Goal: Task Accomplishment & Management: Complete application form

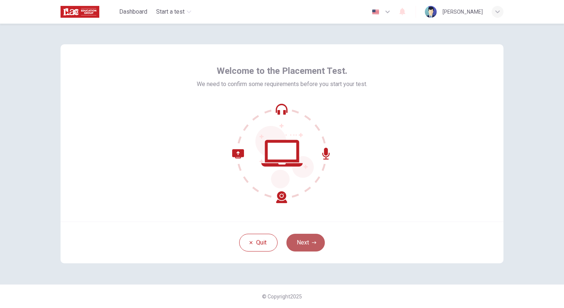
click at [315, 244] on icon "button" at bounding box center [314, 242] width 4 height 4
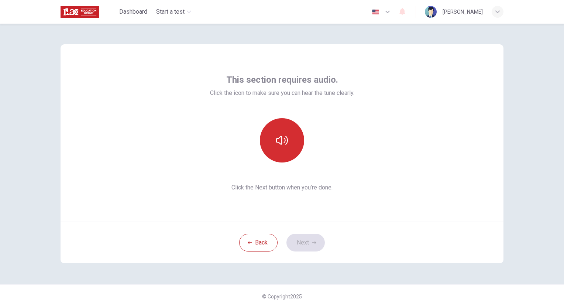
click at [291, 157] on button "button" at bounding box center [282, 140] width 44 height 44
click at [312, 243] on icon "button" at bounding box center [314, 242] width 4 height 4
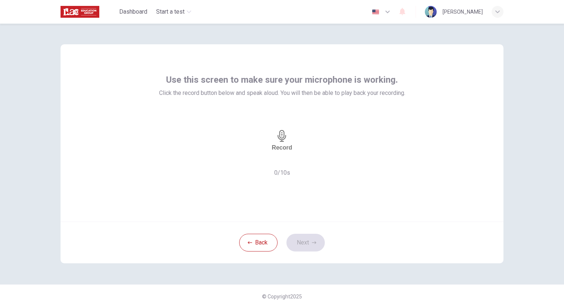
click at [285, 144] on h6 "Record" at bounding box center [282, 147] width 20 height 7
click at [285, 168] on h6 "Stop" at bounding box center [281, 171] width 13 height 7
click at [287, 149] on h6 "Record" at bounding box center [280, 147] width 20 height 7
click at [287, 168] on h6 "Stop" at bounding box center [281, 171] width 13 height 7
click at [311, 162] on icon "button" at bounding box center [308, 164] width 4 height 5
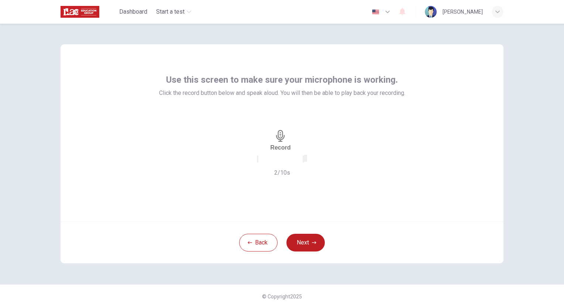
click at [258, 161] on icon "button" at bounding box center [258, 161] width 0 height 0
click at [284, 144] on h6 "Record" at bounding box center [282, 147] width 20 height 7
click at [285, 153] on div "Stop" at bounding box center [281, 140] width 13 height 68
click at [304, 161] on icon "button" at bounding box center [304, 161] width 0 height 0
click at [318, 249] on button "Next" at bounding box center [306, 243] width 38 height 18
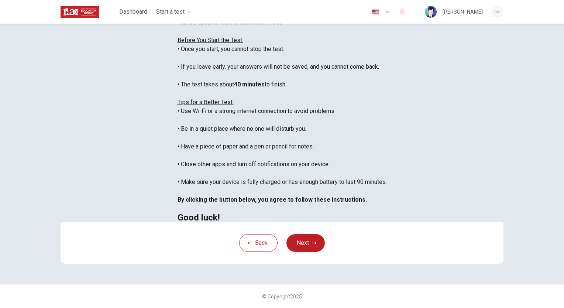
scroll to position [77, 0]
click at [313, 252] on button "Next" at bounding box center [306, 243] width 38 height 18
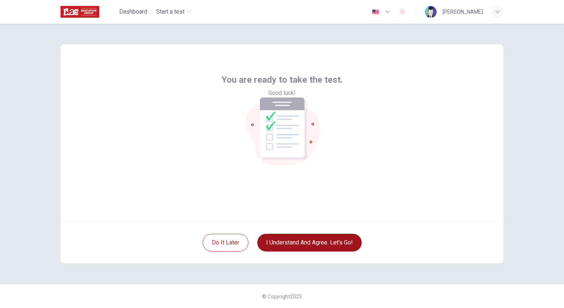
scroll to position [0, 0]
click at [330, 246] on button "I understand and agree. Let’s go!" at bounding box center [309, 243] width 105 height 18
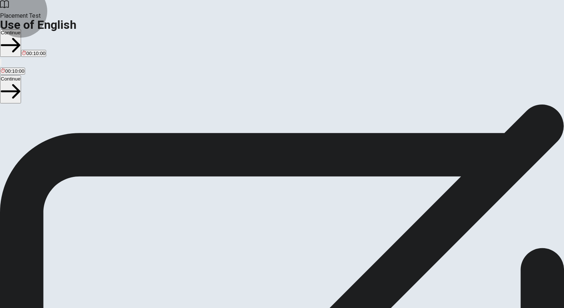
click at [21, 29] on button "Continue" at bounding box center [10, 43] width 21 height 28
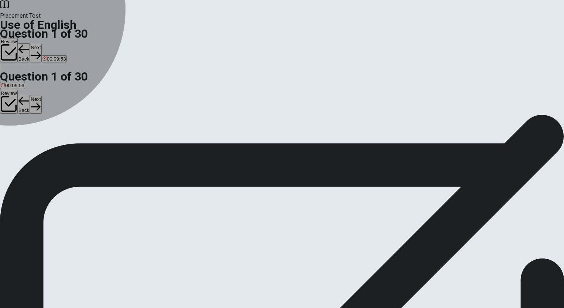
click at [16, 138] on div "B" at bounding box center [11, 136] width 7 height 6
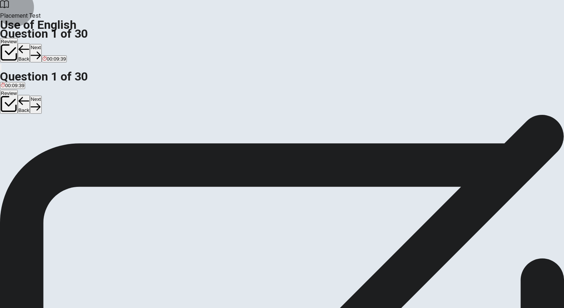
click at [41, 44] on button "Next" at bounding box center [35, 53] width 11 height 18
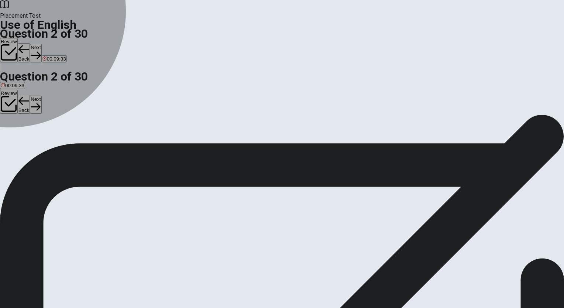
click at [19, 138] on div "C" at bounding box center [16, 136] width 7 height 6
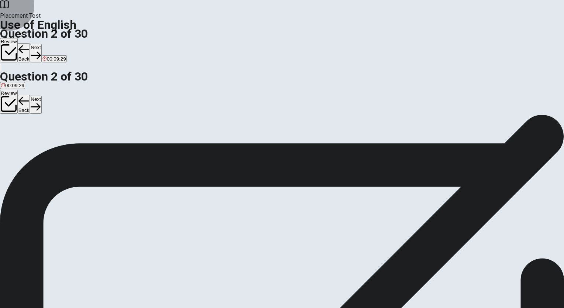
click at [41, 44] on button "Next" at bounding box center [35, 53] width 11 height 18
click at [40, 138] on div "D" at bounding box center [33, 136] width 11 height 6
click at [41, 44] on button "Next" at bounding box center [35, 53] width 11 height 18
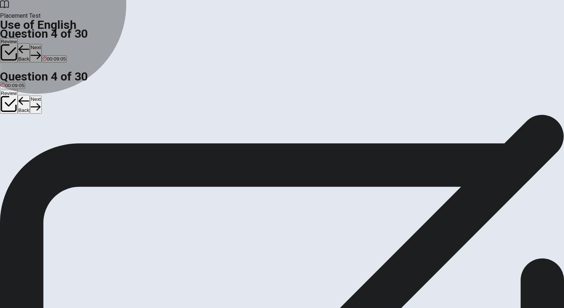
click at [88, 144] on span "will meet" at bounding box center [78, 141] width 19 height 6
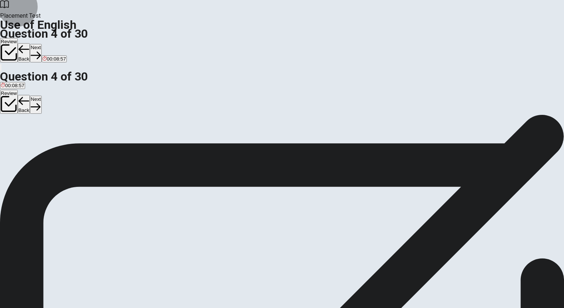
click at [41, 44] on button "Next" at bounding box center [35, 53] width 11 height 18
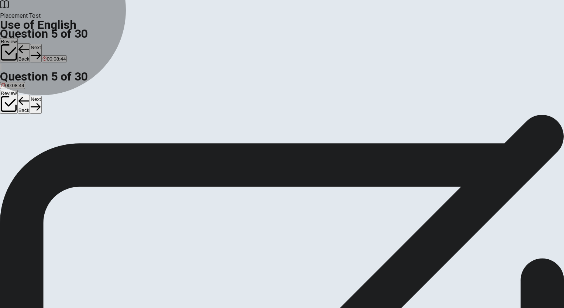
click at [14, 132] on button "A hiking" at bounding box center [7, 138] width 14 height 13
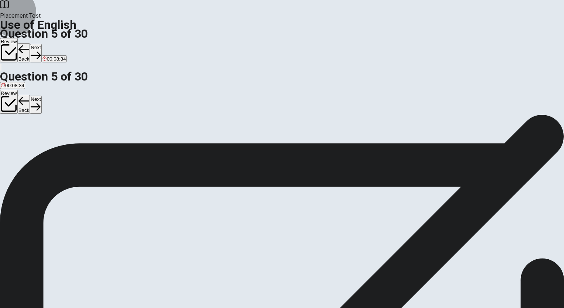
click at [41, 44] on button "Next" at bounding box center [35, 53] width 11 height 18
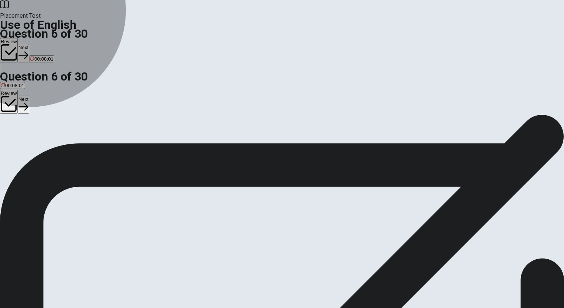
click at [48, 144] on span "heavy" at bounding box center [40, 141] width 13 height 6
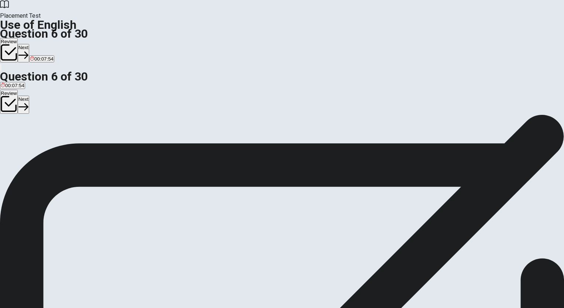
click at [29, 44] on button "Next" at bounding box center [23, 53] width 11 height 18
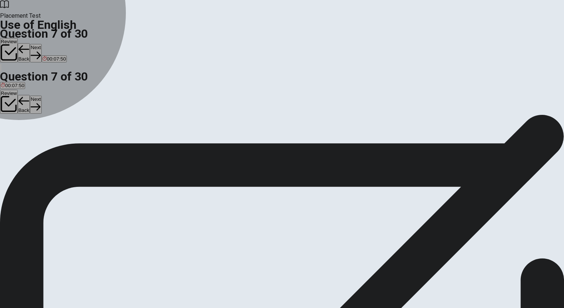
click at [8, 132] on button "A dry" at bounding box center [4, 138] width 8 height 13
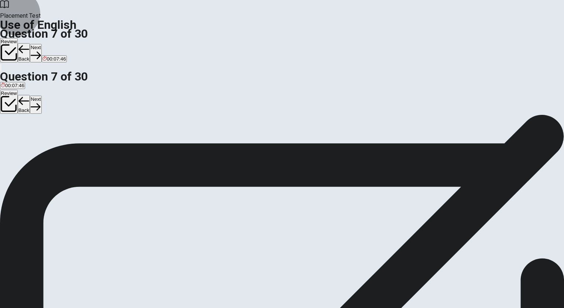
click at [41, 44] on button "Next" at bounding box center [35, 53] width 11 height 18
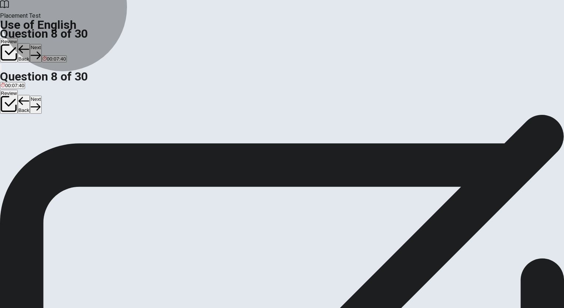
click at [71, 145] on button "D umbrella" at bounding box center [61, 138] width 20 height 13
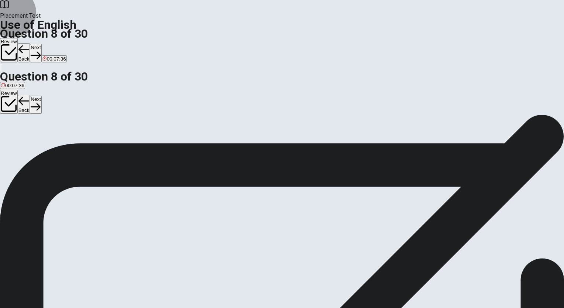
click at [41, 44] on button "Next" at bounding box center [35, 53] width 11 height 18
click at [48, 132] on button "A to put things together" at bounding box center [24, 138] width 48 height 13
click at [41, 44] on button "Next" at bounding box center [35, 53] width 11 height 18
click at [45, 145] on button "D went" at bounding box center [39, 138] width 12 height 13
click at [41, 44] on button "Next" at bounding box center [35, 53] width 11 height 18
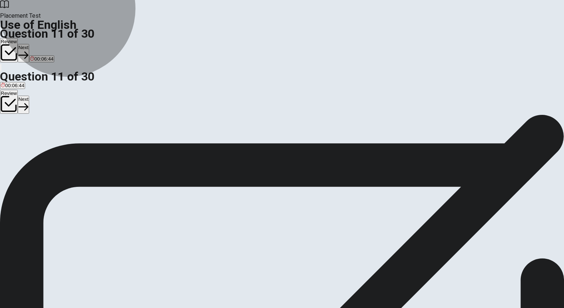
click at [100, 145] on button "C has been reviews" at bounding box center [80, 138] width 40 height 13
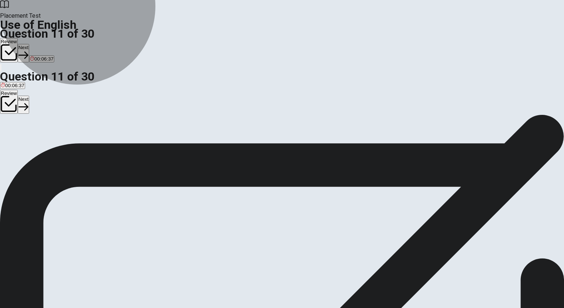
click at [60, 141] on button "B is review" at bounding box center [50, 138] width 21 height 13
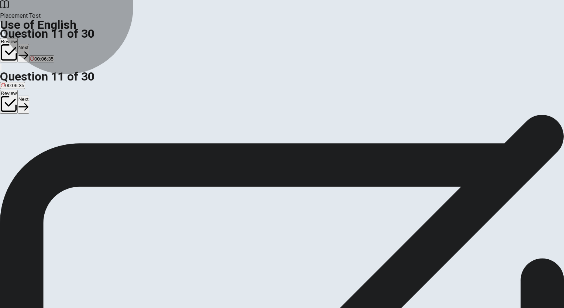
click at [141, 145] on button "D is being reviewing" at bounding box center [120, 138] width 41 height 13
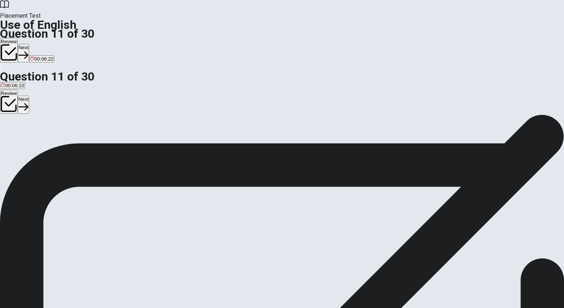
click at [40, 132] on button "A is being reviewed" at bounding box center [20, 138] width 40 height 13
click at [29, 44] on button "Next" at bounding box center [23, 53] width 11 height 18
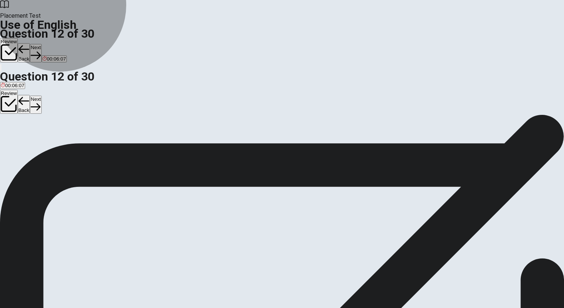
click at [43, 140] on button "B was studying" at bounding box center [28, 138] width 30 height 13
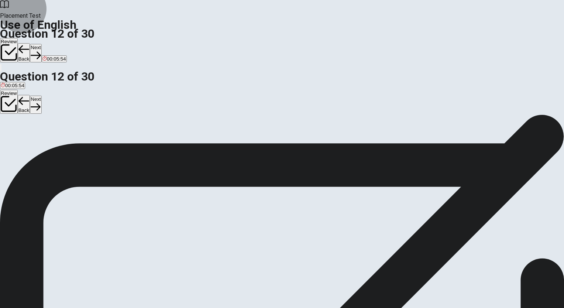
click at [41, 50] on icon "button" at bounding box center [36, 55] width 10 height 10
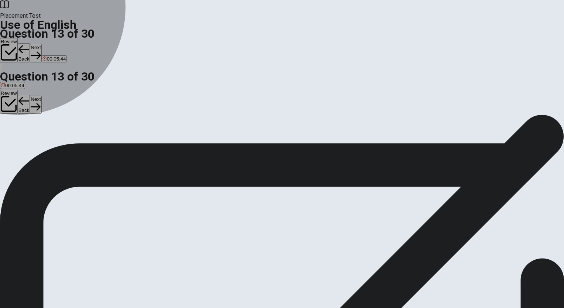
click at [30, 144] on span "in" at bounding box center [29, 141] width 4 height 6
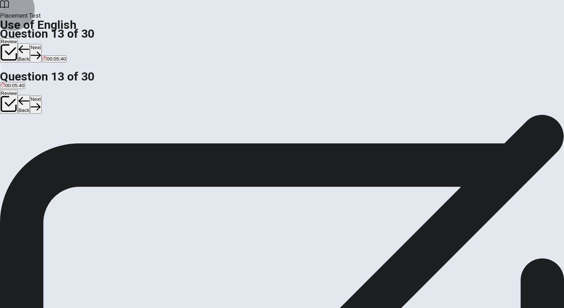
click at [41, 44] on button "Next" at bounding box center [35, 53] width 11 height 18
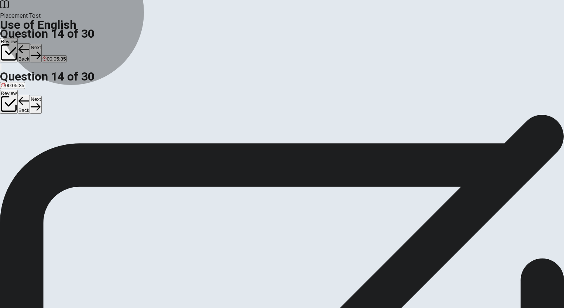
click at [47, 145] on button "B was cooking" at bounding box center [32, 138] width 28 height 13
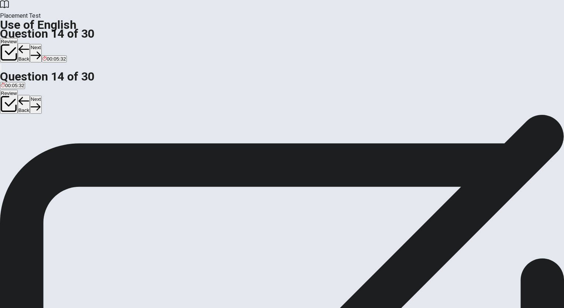
click at [41, 44] on button "Next" at bounding box center [35, 53] width 11 height 18
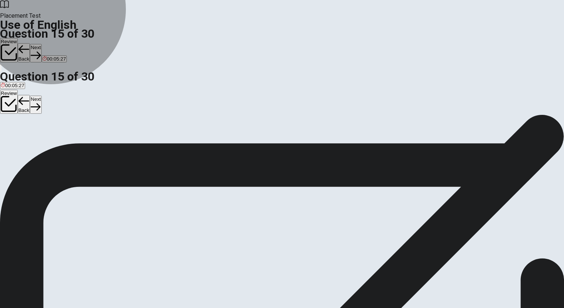
click at [51, 144] on button "B worth a lot" at bounding box center [39, 138] width 24 height 13
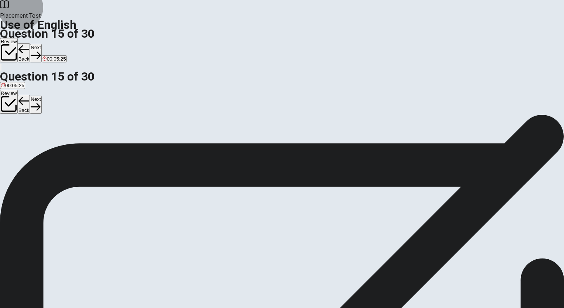
click at [41, 44] on button "Next" at bounding box center [35, 53] width 11 height 18
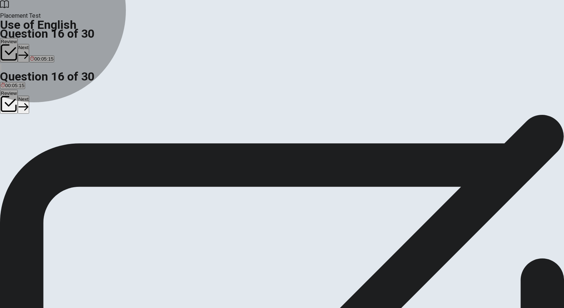
click at [59, 144] on span "listen to" at bounding box center [50, 141] width 17 height 6
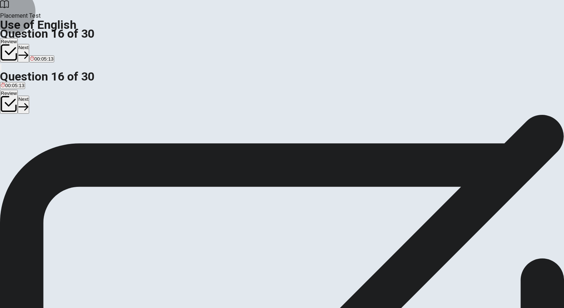
click at [29, 44] on button "Next" at bounding box center [23, 53] width 11 height 18
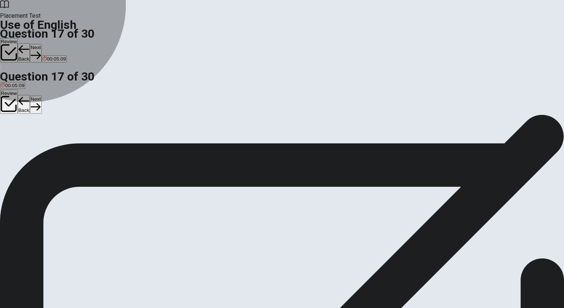
click at [52, 145] on button "D hot" at bounding box center [48, 138] width 8 height 13
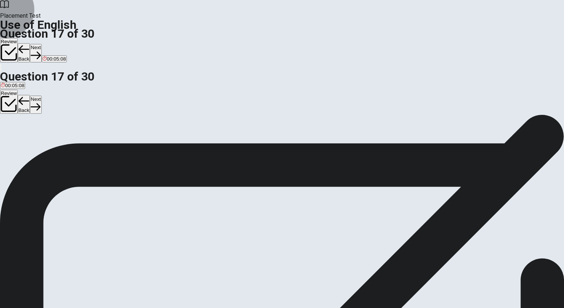
click at [41, 44] on button "Next" at bounding box center [35, 53] width 11 height 18
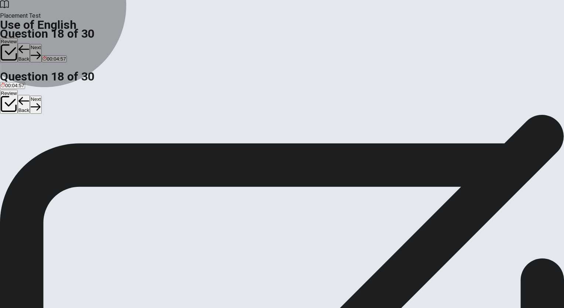
click at [31, 140] on button "B rainbow" at bounding box center [21, 138] width 19 height 13
click at [12, 132] on button "A lamp" at bounding box center [6, 138] width 12 height 13
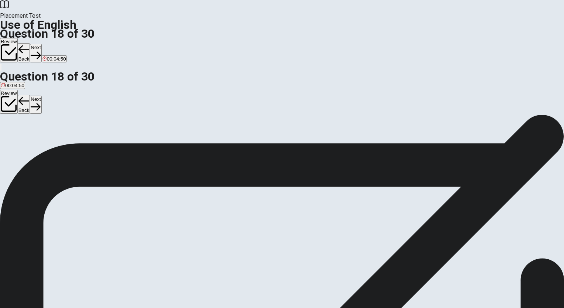
click at [41, 44] on button "Next" at bounding box center [35, 53] width 11 height 18
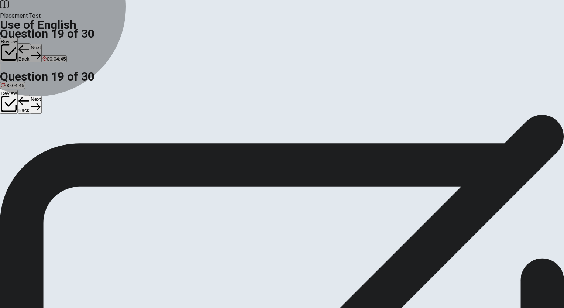
click at [58, 145] on button "D sense" at bounding box center [50, 138] width 15 height 13
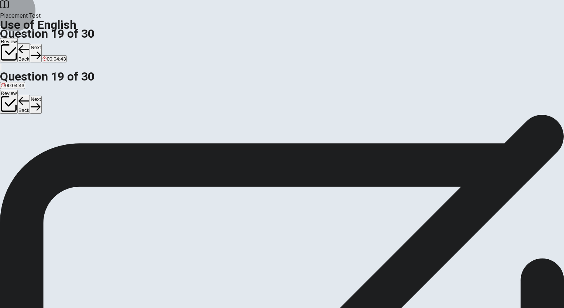
click at [41, 44] on button "Next" at bounding box center [35, 53] width 11 height 18
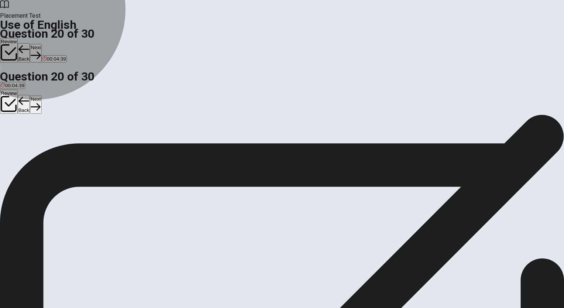
click at [30, 145] on button "C Do" at bounding box center [26, 138] width 8 height 13
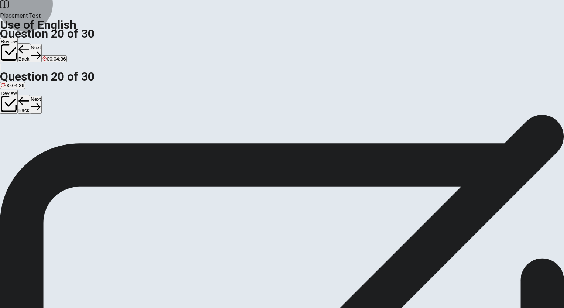
click at [41, 44] on button "Next" at bounding box center [35, 53] width 11 height 18
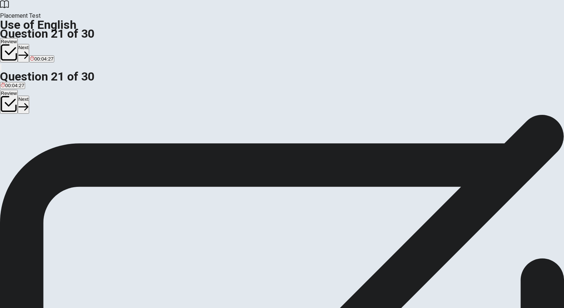
click at [40, 132] on button "A has been working" at bounding box center [20, 138] width 40 height 13
click at [29, 44] on button "Next" at bounding box center [23, 53] width 11 height 18
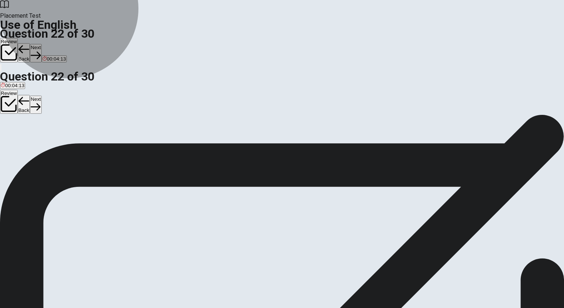
click at [12, 132] on button "A went" at bounding box center [6, 138] width 12 height 13
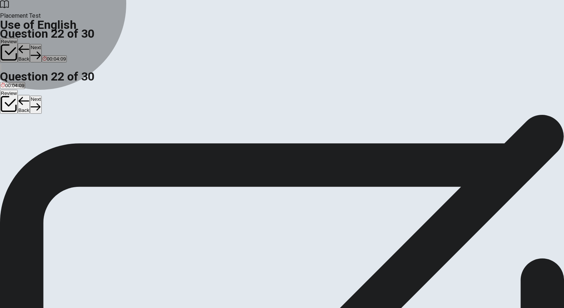
click at [45, 145] on button "D go" at bounding box center [41, 138] width 7 height 13
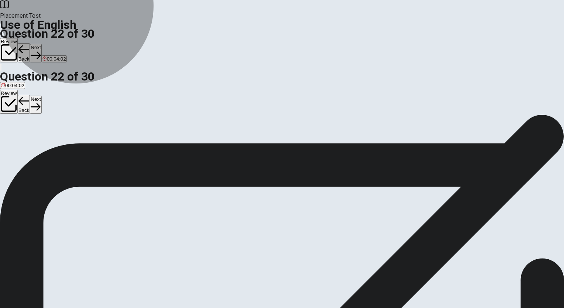
click at [12, 132] on button "A went" at bounding box center [6, 138] width 12 height 13
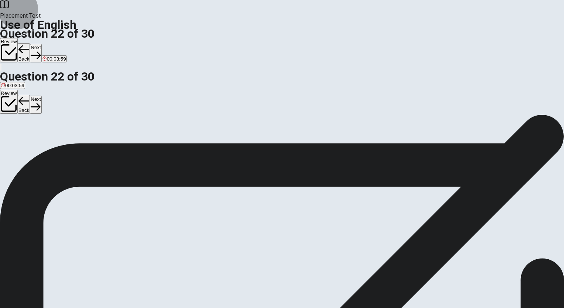
click at [41, 44] on button "Next" at bounding box center [35, 53] width 11 height 18
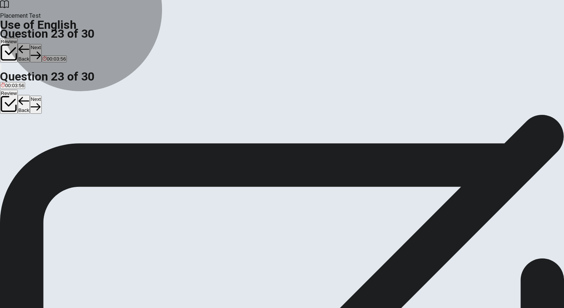
click at [8, 132] on button "A are" at bounding box center [4, 138] width 8 height 13
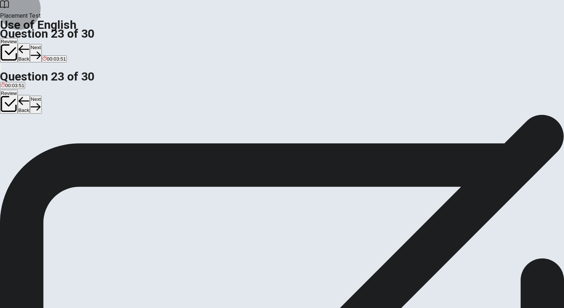
click at [41, 44] on button "Next" at bounding box center [35, 53] width 11 height 18
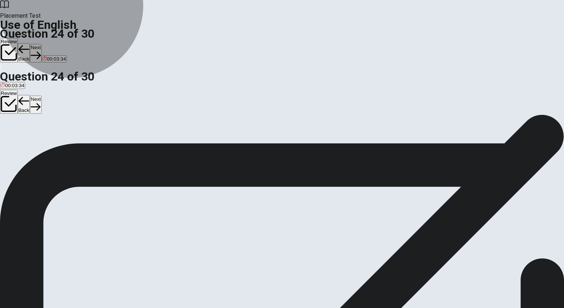
click at [68, 145] on button "B what he does" at bounding box center [52, 138] width 31 height 13
click at [95, 145] on button "C what he did" at bounding box center [81, 138] width 27 height 13
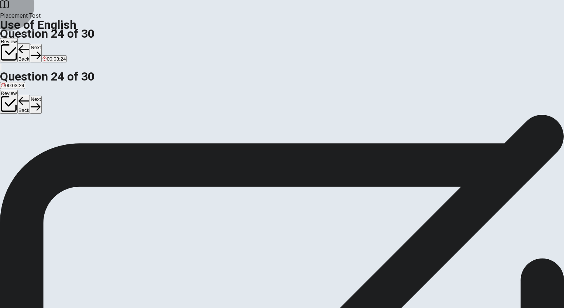
click at [41, 44] on button "Next" at bounding box center [35, 53] width 11 height 18
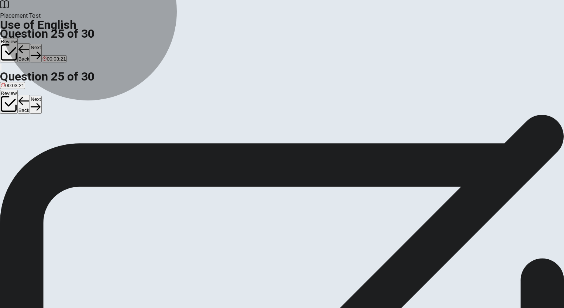
click at [44, 132] on button "A normal or expected" at bounding box center [22, 138] width 44 height 13
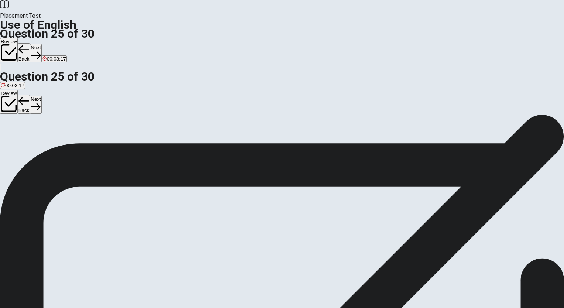
click at [41, 50] on icon "button" at bounding box center [36, 55] width 10 height 10
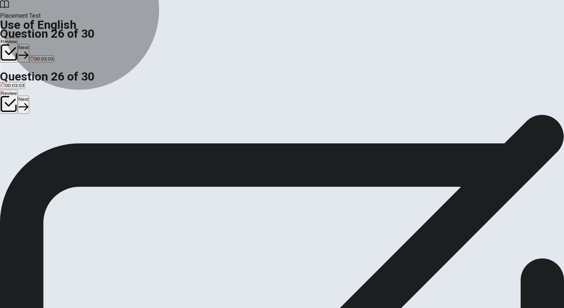
click at [39, 144] on button "B invented" at bounding box center [29, 138] width 20 height 13
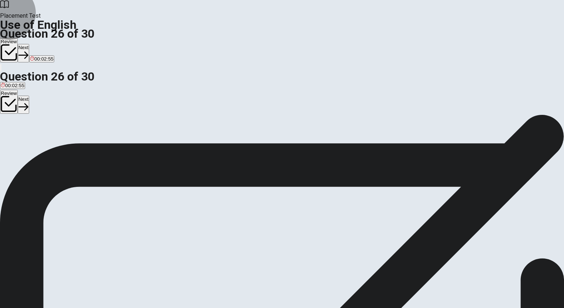
click at [29, 44] on button "Next" at bounding box center [23, 53] width 11 height 18
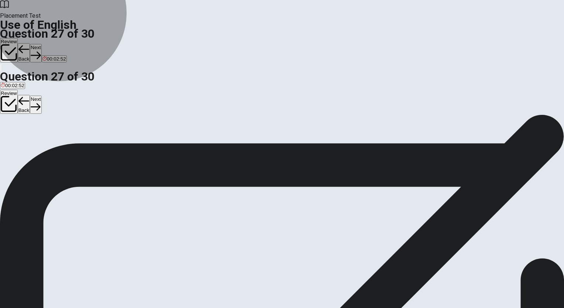
click at [23, 145] on button "B result" at bounding box center [17, 138] width 14 height 13
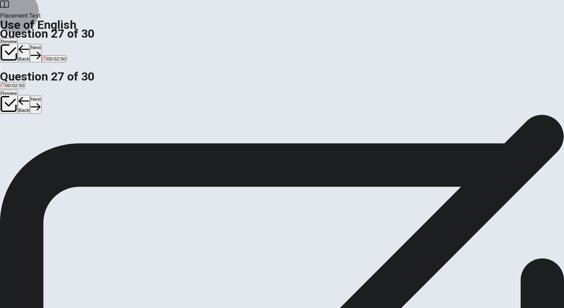
click at [41, 44] on button "Next" at bounding box center [35, 53] width 11 height 18
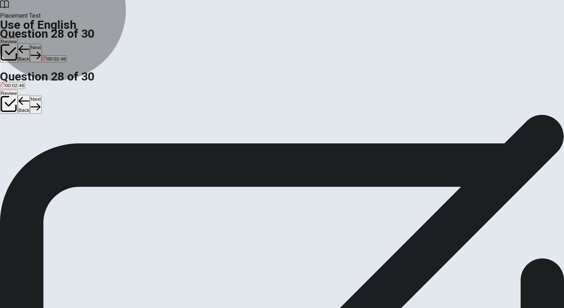
click at [72, 145] on button "C required" at bounding box center [62, 138] width 20 height 13
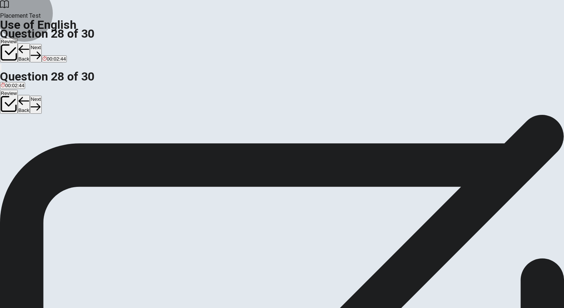
click at [41, 44] on button "Next" at bounding box center [35, 53] width 11 height 18
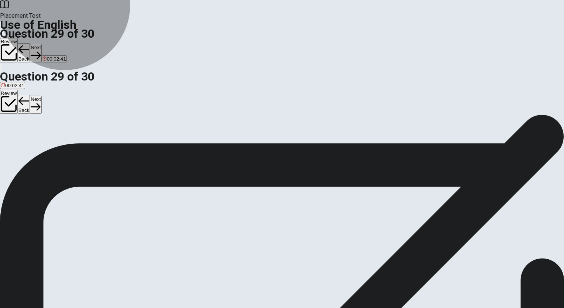
click at [39, 138] on button "B selfish" at bounding box center [31, 138] width 16 height 13
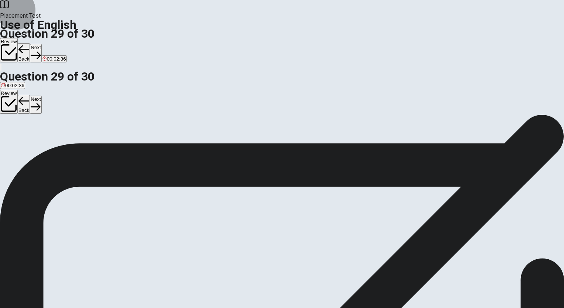
click at [41, 44] on button "Next" at bounding box center [35, 53] width 11 height 18
click at [30, 43] on button "Back" at bounding box center [24, 52] width 13 height 19
click at [41, 52] on icon "button" at bounding box center [36, 55] width 10 height 7
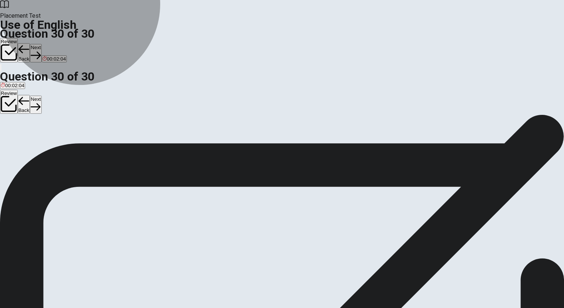
click at [25, 132] on button "A had known" at bounding box center [12, 138] width 25 height 13
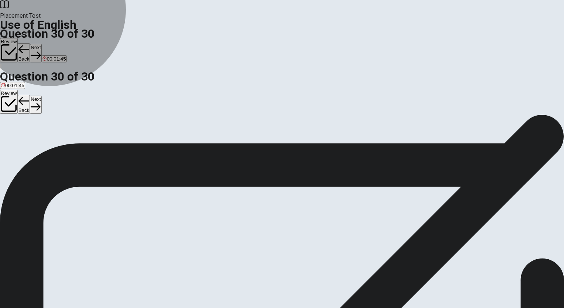
click at [73, 145] on button "D know" at bounding box center [66, 138] width 13 height 13
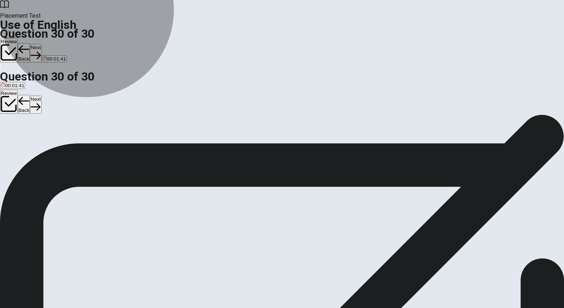
click at [25, 132] on button "A had known" at bounding box center [12, 138] width 25 height 13
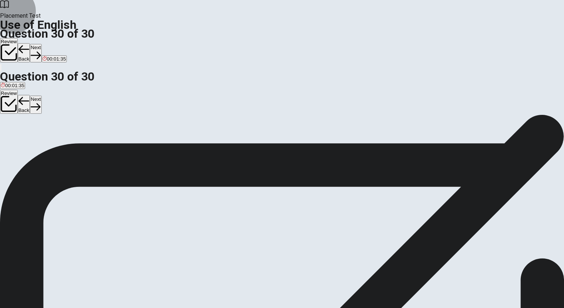
click at [41, 44] on button "Next" at bounding box center [35, 53] width 11 height 18
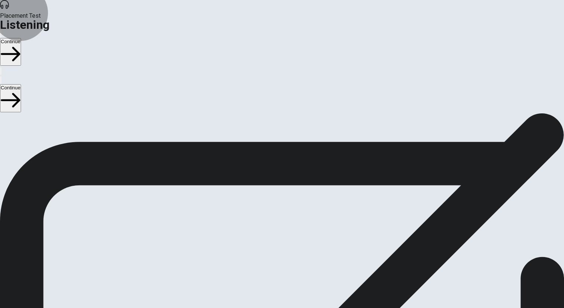
click at [21, 38] on button "Continue" at bounding box center [10, 52] width 21 height 28
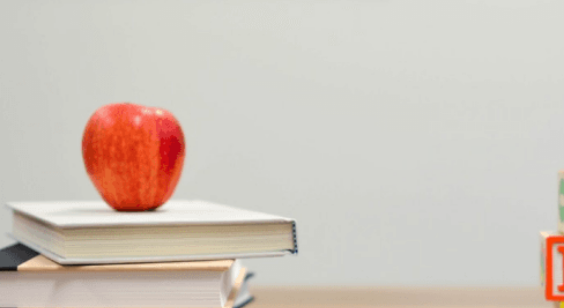
click at [126, 151] on span "Setting realistic goals" at bounding box center [102, 149] width 47 height 6
click at [28, 175] on button "B Yoga" at bounding box center [21, 177] width 13 height 13
click at [64, 202] on button "A It’s helping her energy levels" at bounding box center [32, 208] width 64 height 13
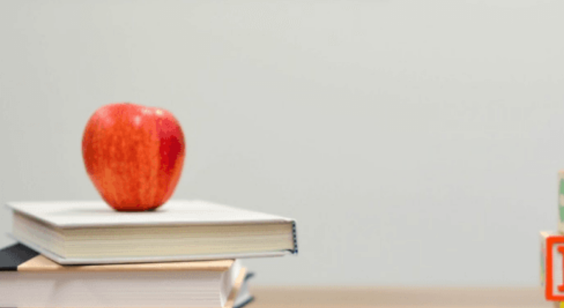
scroll to position [482, 0]
click at [94, 239] on span "A beginner workout routine" at bounding box center [64, 242] width 59 height 6
click at [75, 264] on button "B Three times a week" at bounding box center [53, 270] width 44 height 13
click at [21, 38] on button "Continue" at bounding box center [10, 52] width 21 height 28
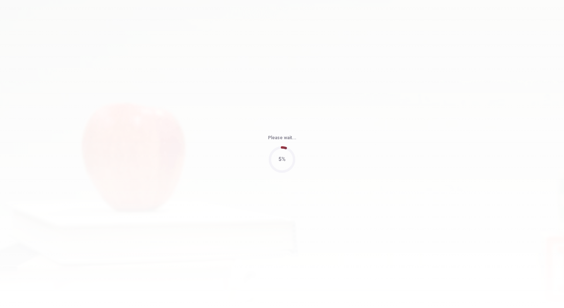
type input "87"
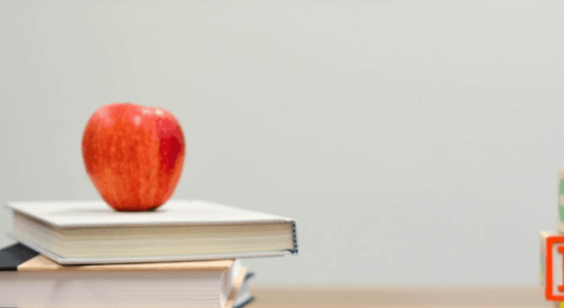
scroll to position [25, 0]
drag, startPoint x: 497, startPoint y: 71, endPoint x: 502, endPoint y: 96, distance: 26.1
click at [502, 113] on div "Question 6 What is the status of the man’s work? A He is editing the group’s wo…" at bounding box center [282, 204] width 564 height 182
click at [34, 233] on button "B [DATE]" at bounding box center [25, 239] width 17 height 13
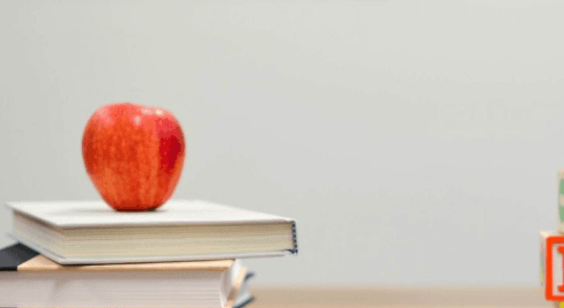
scroll to position [685, 0]
click at [107, 264] on button "C The report" at bounding box center [95, 270] width 24 height 13
click at [83, 264] on button "B The research" at bounding box center [67, 270] width 31 height 13
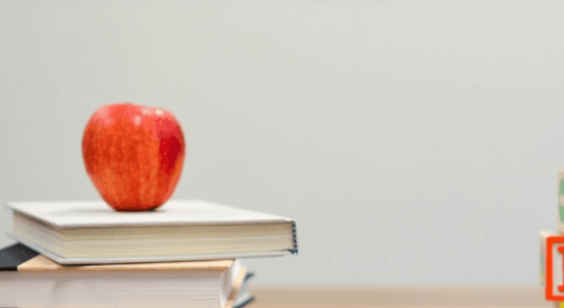
click at [196, 208] on span "Conducting more research" at bounding box center [167, 211] width 58 height 6
click at [236, 214] on button "D Writing the report" at bounding box center [216, 208] width 39 height 13
click at [101, 177] on span "Combine drafts and rehearse the presentation" at bounding box center [51, 180] width 100 height 6
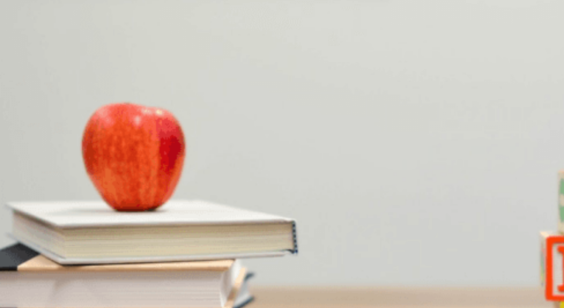
click at [65, 146] on span "He is editing the group’s work" at bounding box center [33, 149] width 65 height 6
click at [249, 151] on span "He has completed his draft" at bounding box center [219, 149] width 59 height 6
click at [65, 146] on span "He is editing the group’s work" at bounding box center [33, 149] width 65 height 6
click at [250, 152] on button "D He has completed his draft" at bounding box center [219, 146] width 60 height 13
type input "0"
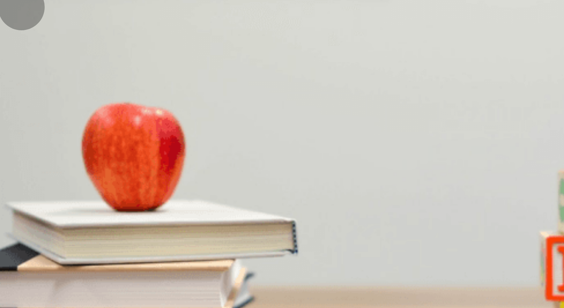
click at [239, 239] on span "Focus on key points and speak naturally" at bounding box center [195, 242] width 88 height 6
click at [72, 264] on button "B The slides" at bounding box center [60, 270] width 24 height 13
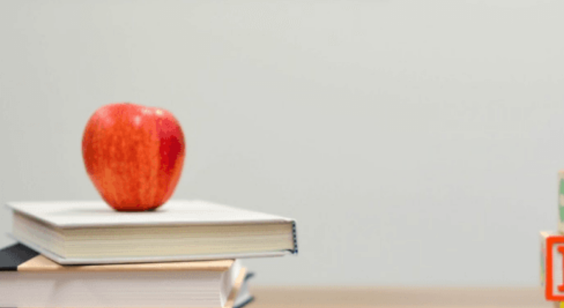
scroll to position [0, 0]
click at [112, 140] on button "A Be concise and admit if you don’t know the answer" at bounding box center [56, 146] width 112 height 13
click at [62, 171] on button "A Prepare for technical issues" at bounding box center [31, 177] width 62 height 13
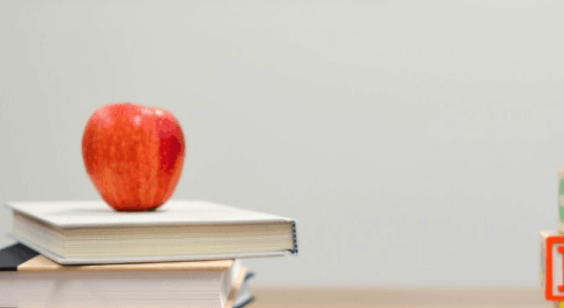
click at [155, 214] on button "C Handling the Q&A session" at bounding box center [125, 208] width 59 height 13
click at [196, 182] on span "Rehearse his presentation" at bounding box center [168, 180] width 58 height 6
click at [21, 38] on button "Continue" at bounding box center [10, 52] width 21 height 28
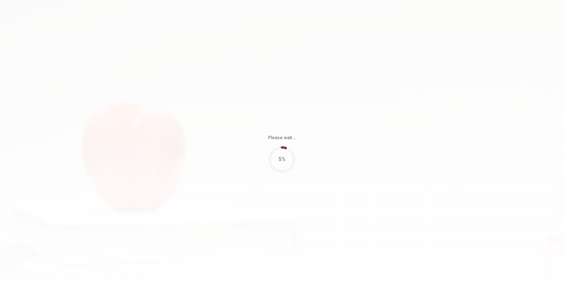
type input "83"
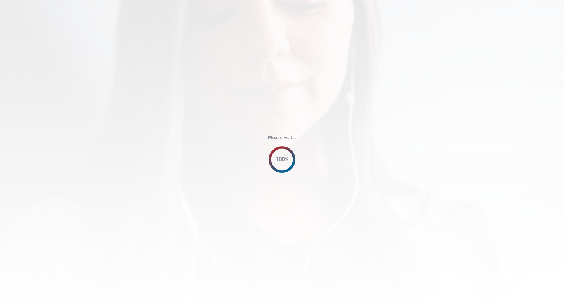
click at [319, 233] on div "Please wait... 100%" at bounding box center [282, 154] width 564 height 308
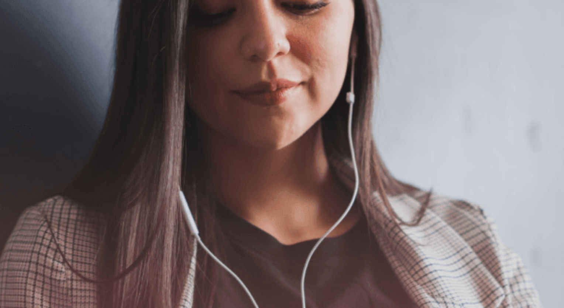
click at [21, 38] on button "Continue" at bounding box center [10, 52] width 21 height 28
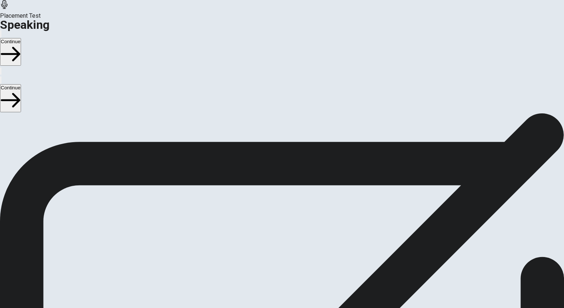
click at [293, 235] on icon at bounding box center [282, 246] width 22 height 22
click at [281, 266] on icon "Play Audio" at bounding box center [277, 270] width 7 height 9
click at [287, 235] on icon at bounding box center [279, 246] width 16 height 22
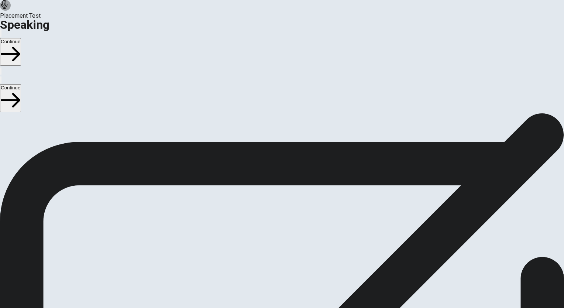
click at [281, 266] on icon "Play Audio" at bounding box center [277, 270] width 7 height 9
click at [272, 266] on icon "Record Again" at bounding box center [272, 266] width 0 height 0
click at [295, 239] on div "Stop Recording" at bounding box center [282, 286] width 26 height 94
click at [273, 261] on button "Record Again" at bounding box center [271, 264] width 1 height 7
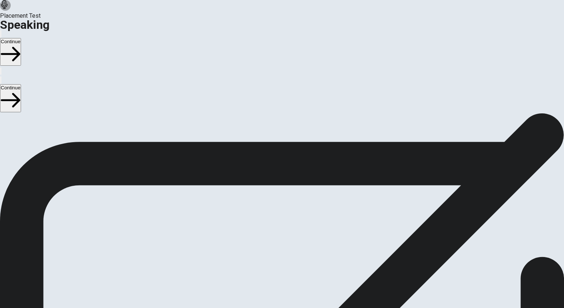
click at [272, 266] on icon "Record Again" at bounding box center [272, 266] width 0 height 0
click at [274, 261] on button "Play Audio" at bounding box center [273, 264] width 1 height 7
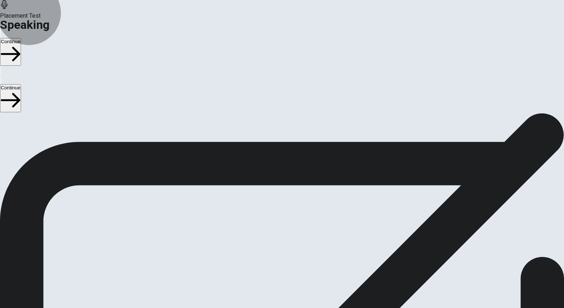
click at [21, 38] on button "Continue" at bounding box center [10, 52] width 21 height 28
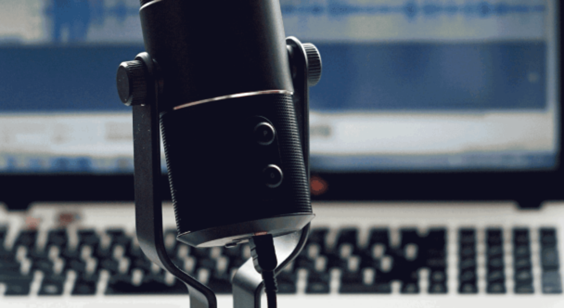
click at [21, 38] on button "Continue" at bounding box center [10, 52] width 21 height 28
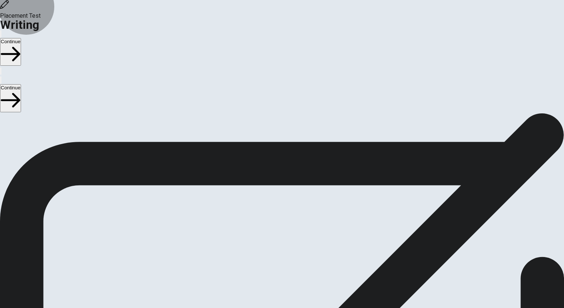
click at [21, 38] on button "Continue" at bounding box center [10, 52] width 21 height 28
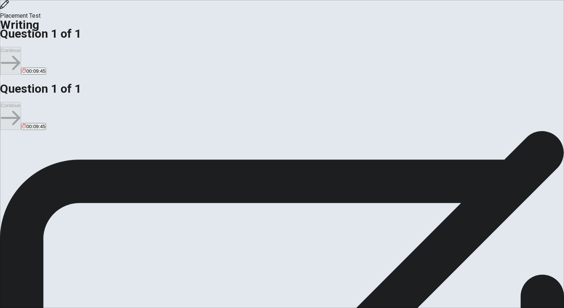
scroll to position [3, 0]
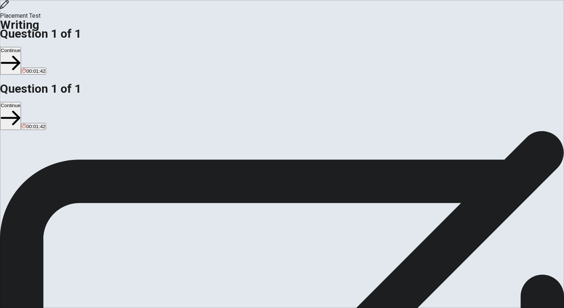
drag, startPoint x: 475, startPoint y: 125, endPoint x: 457, endPoint y: 124, distance: 18.1
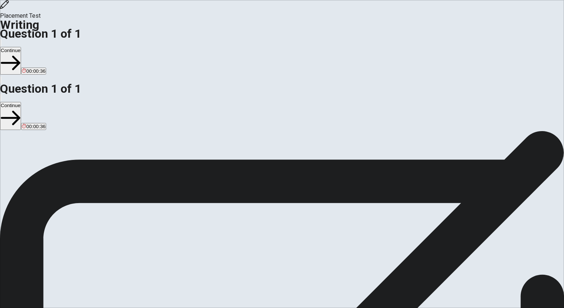
type textarea "First of all, I have to say I considered myself like a very discipline person, …"
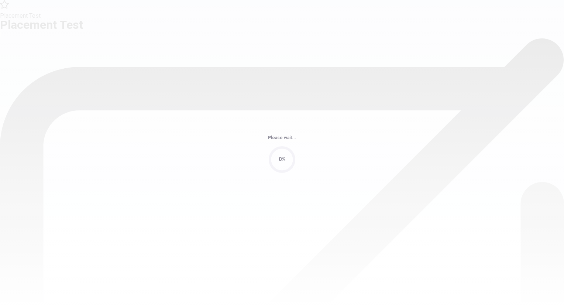
scroll to position [0, 0]
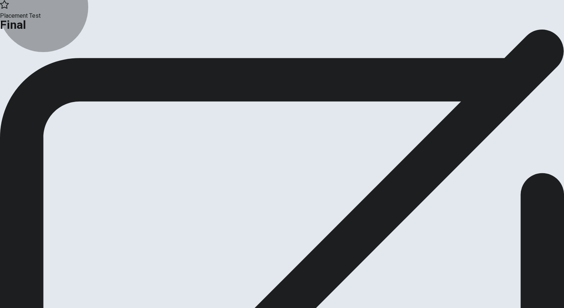
click at [30, 66] on button "Continue" at bounding box center [15, 61] width 30 height 10
